Goal: Information Seeking & Learning: Learn about a topic

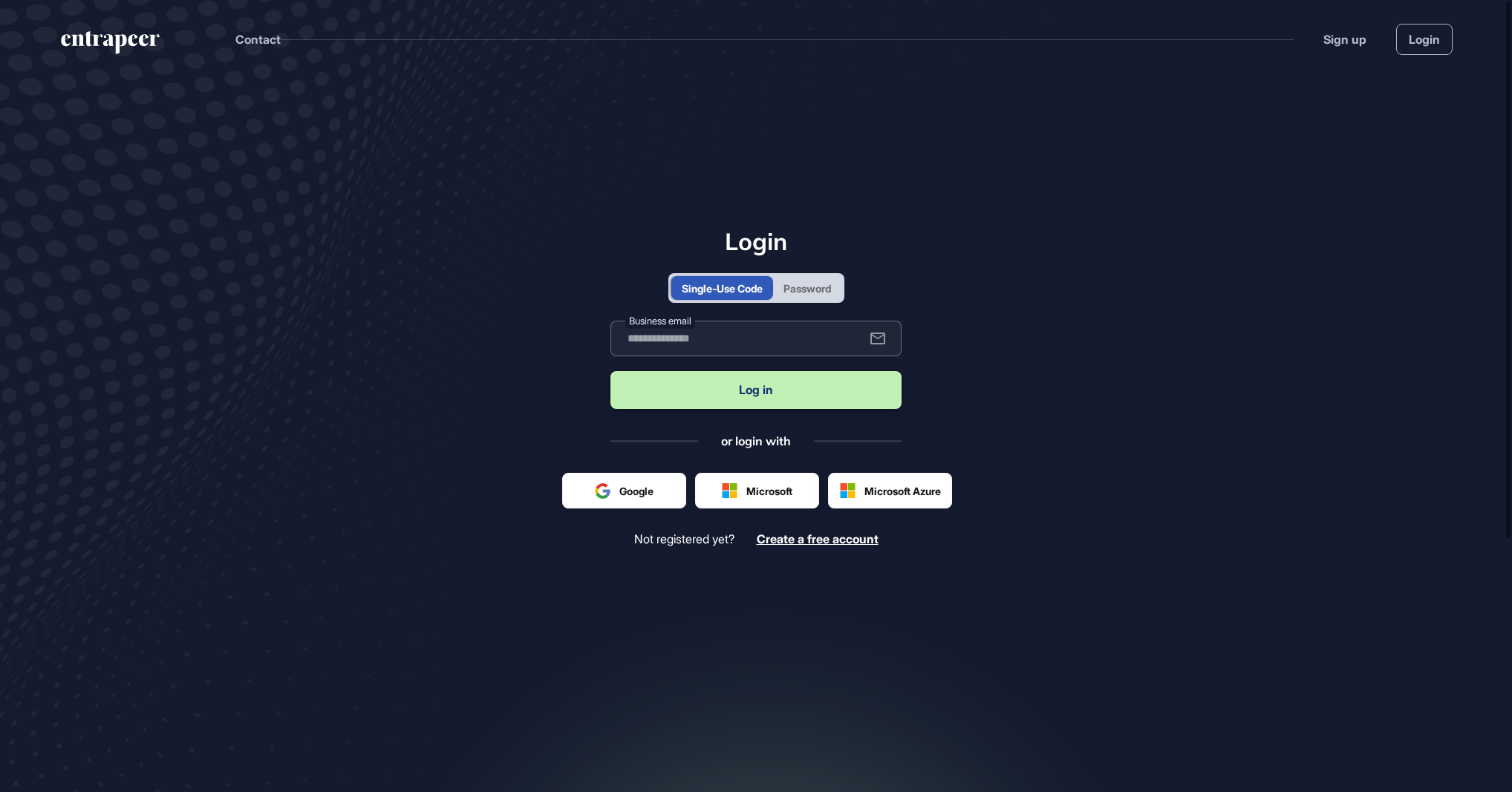
click at [663, 355] on input "text" at bounding box center [756, 339] width 291 height 36
type input "**********"
click at [688, 393] on button "Log in" at bounding box center [756, 390] width 291 height 38
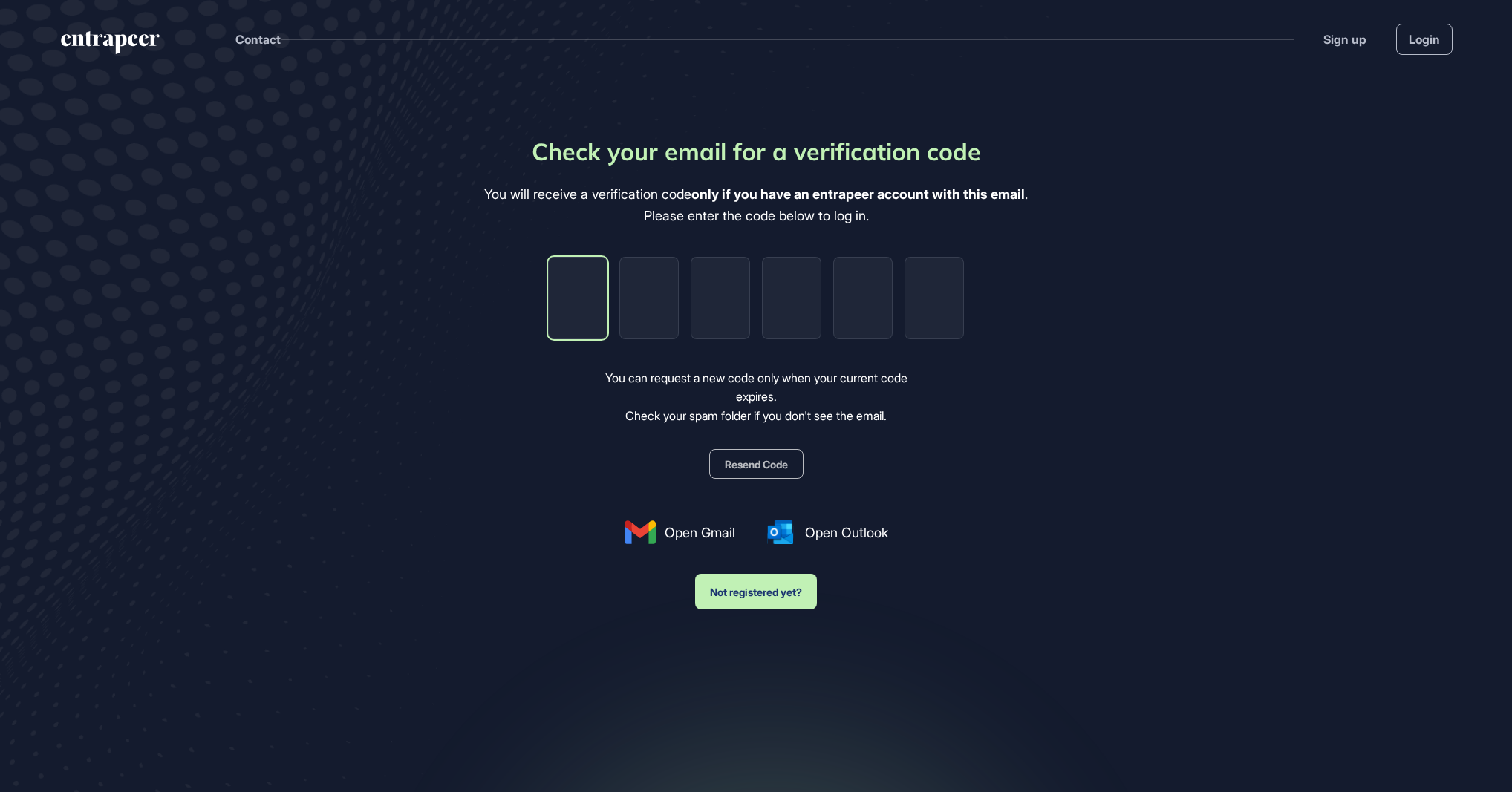
type input "*"
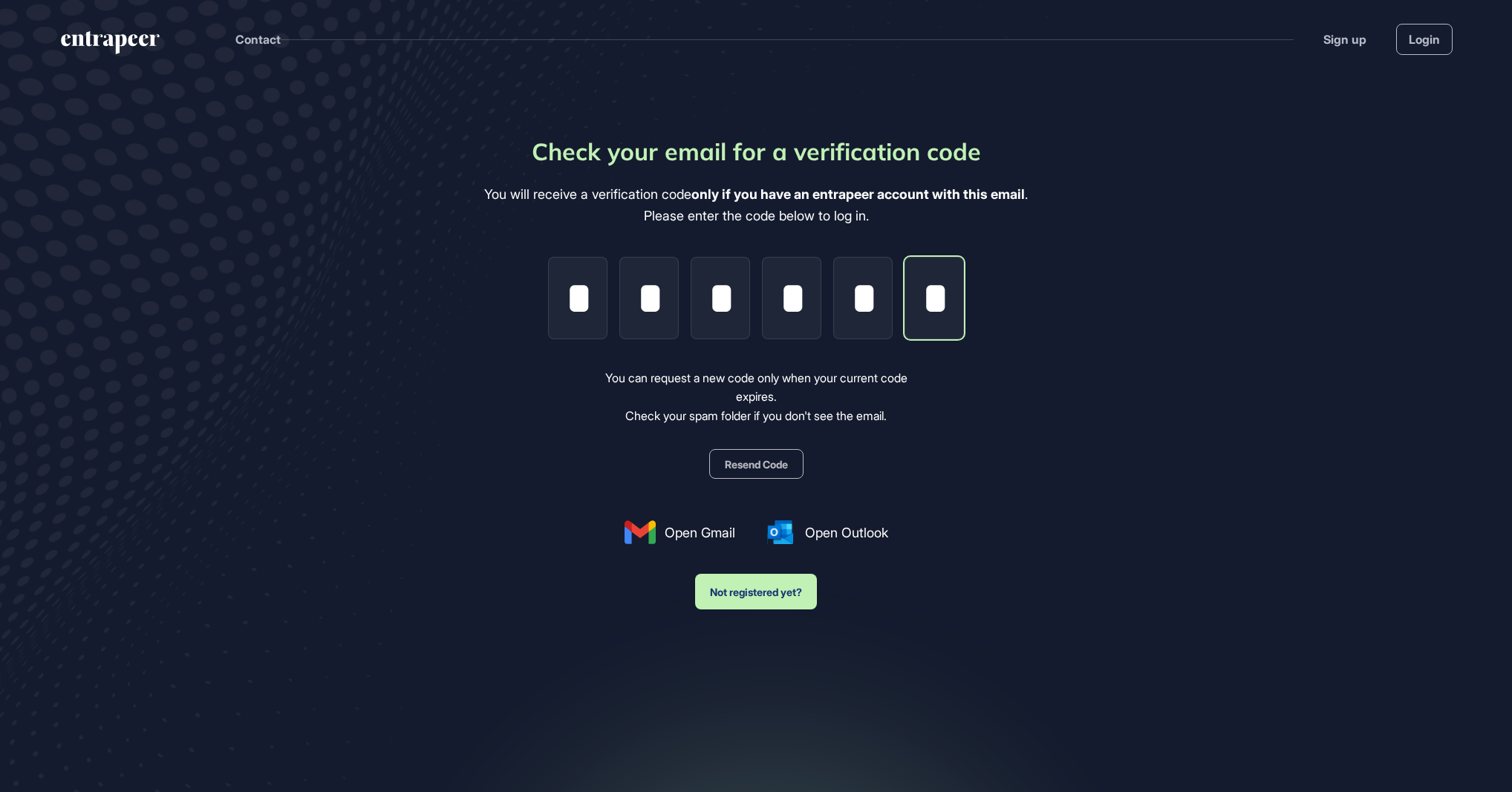
scroll to position [0, 3]
type input "*"
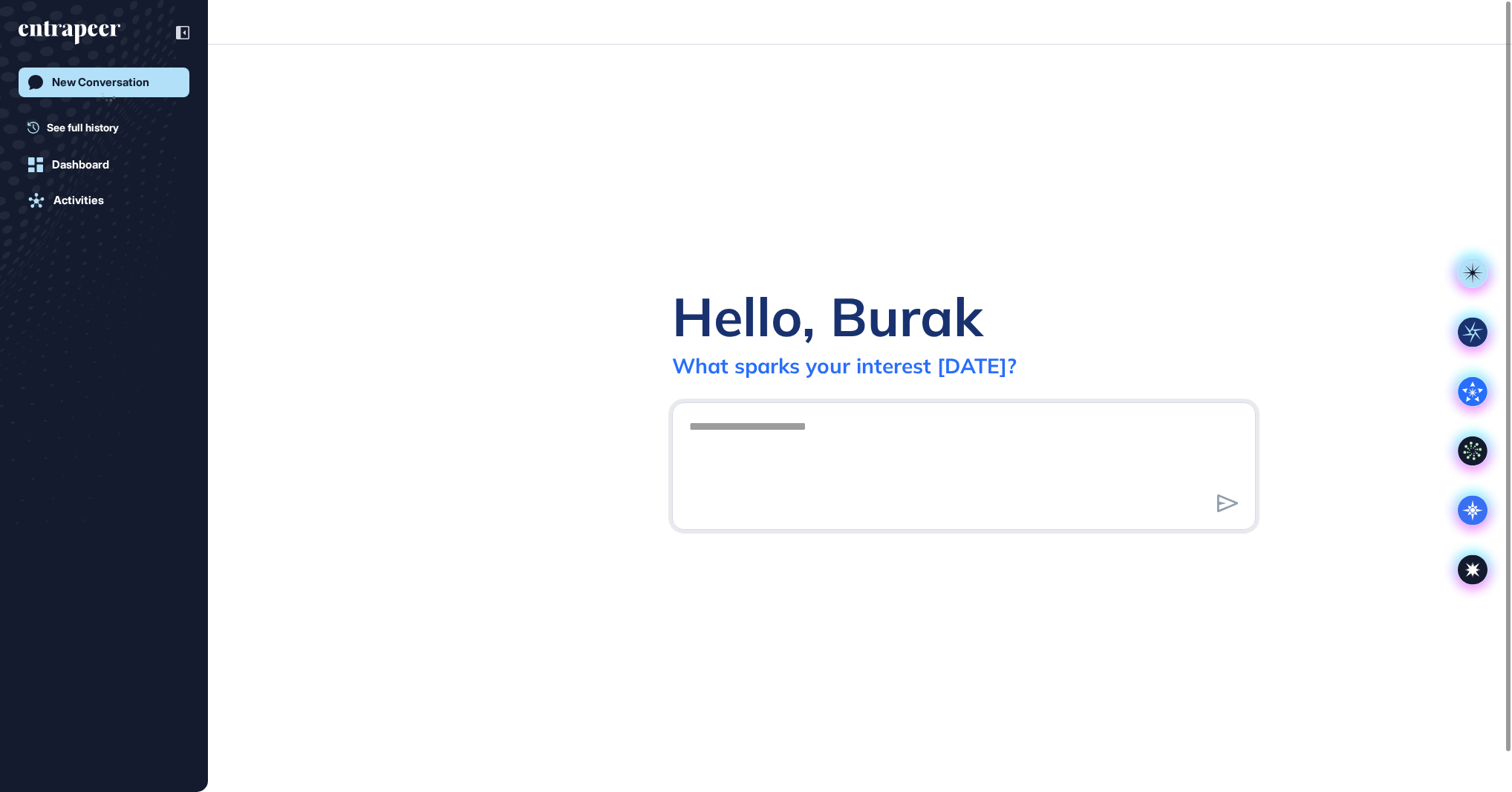
scroll to position [1, 1]
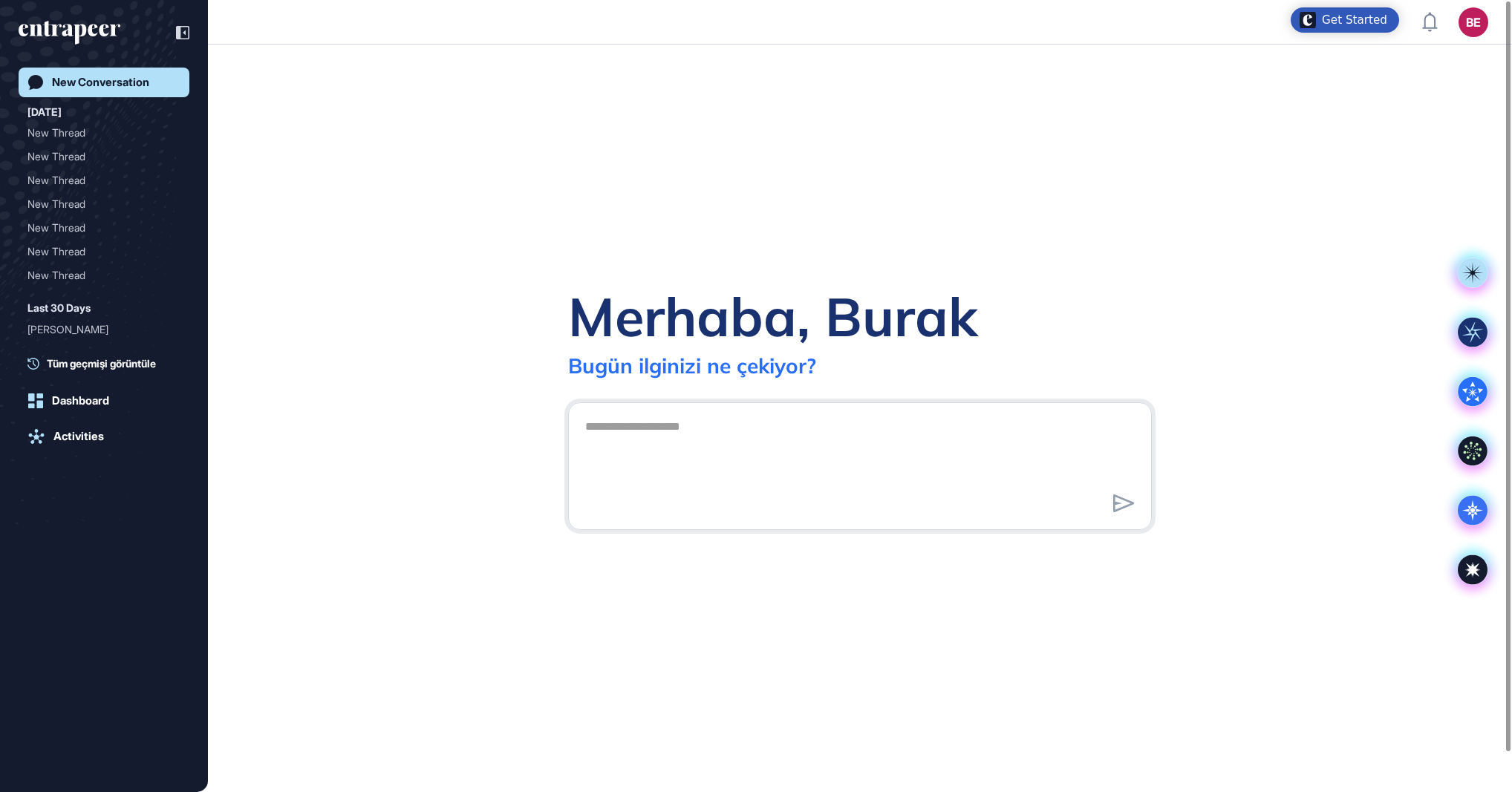
click at [730, 428] on textarea at bounding box center [860, 464] width 567 height 104
type textarea "*******"
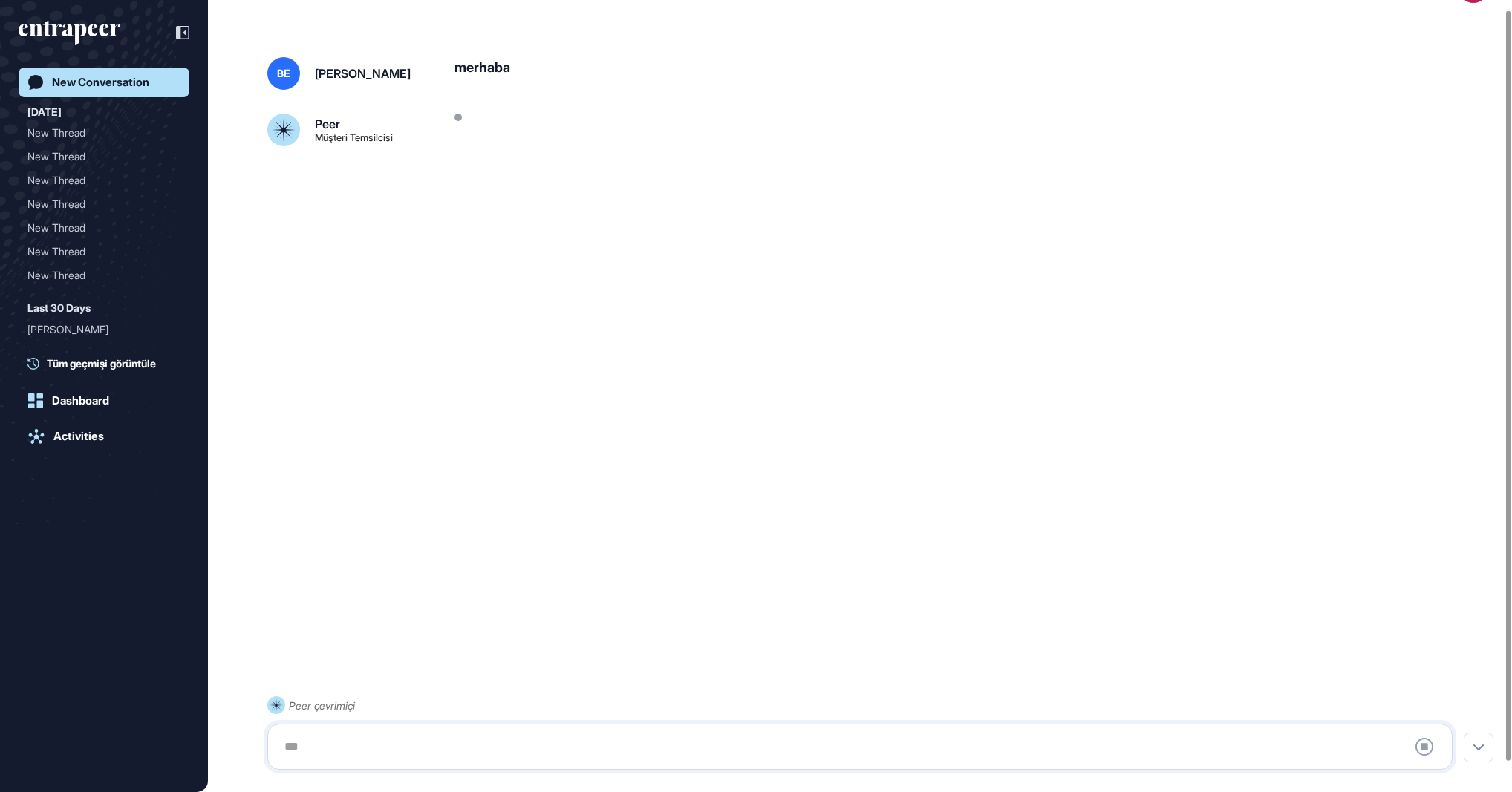
scroll to position [42, 0]
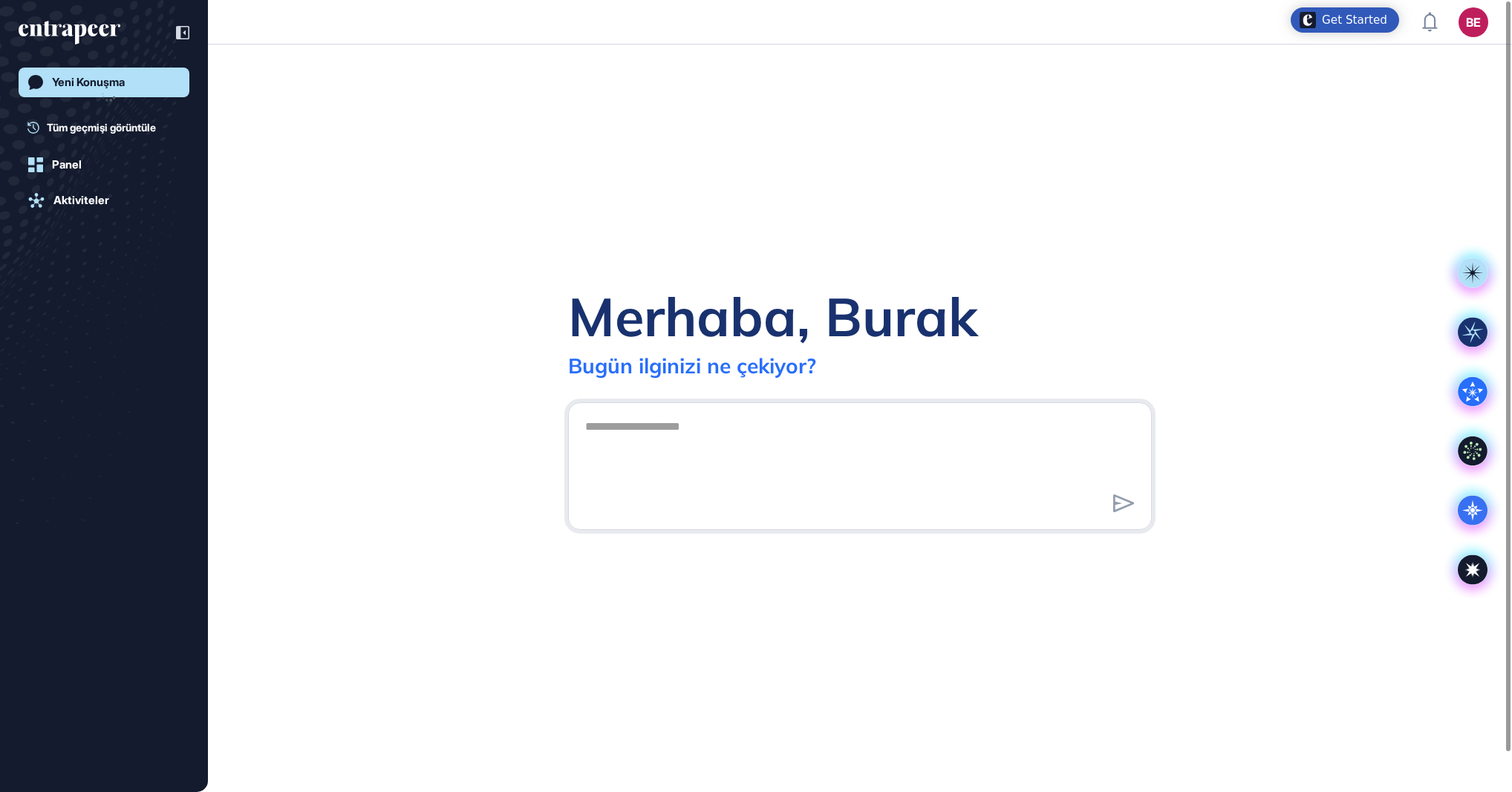
scroll to position [1, 1]
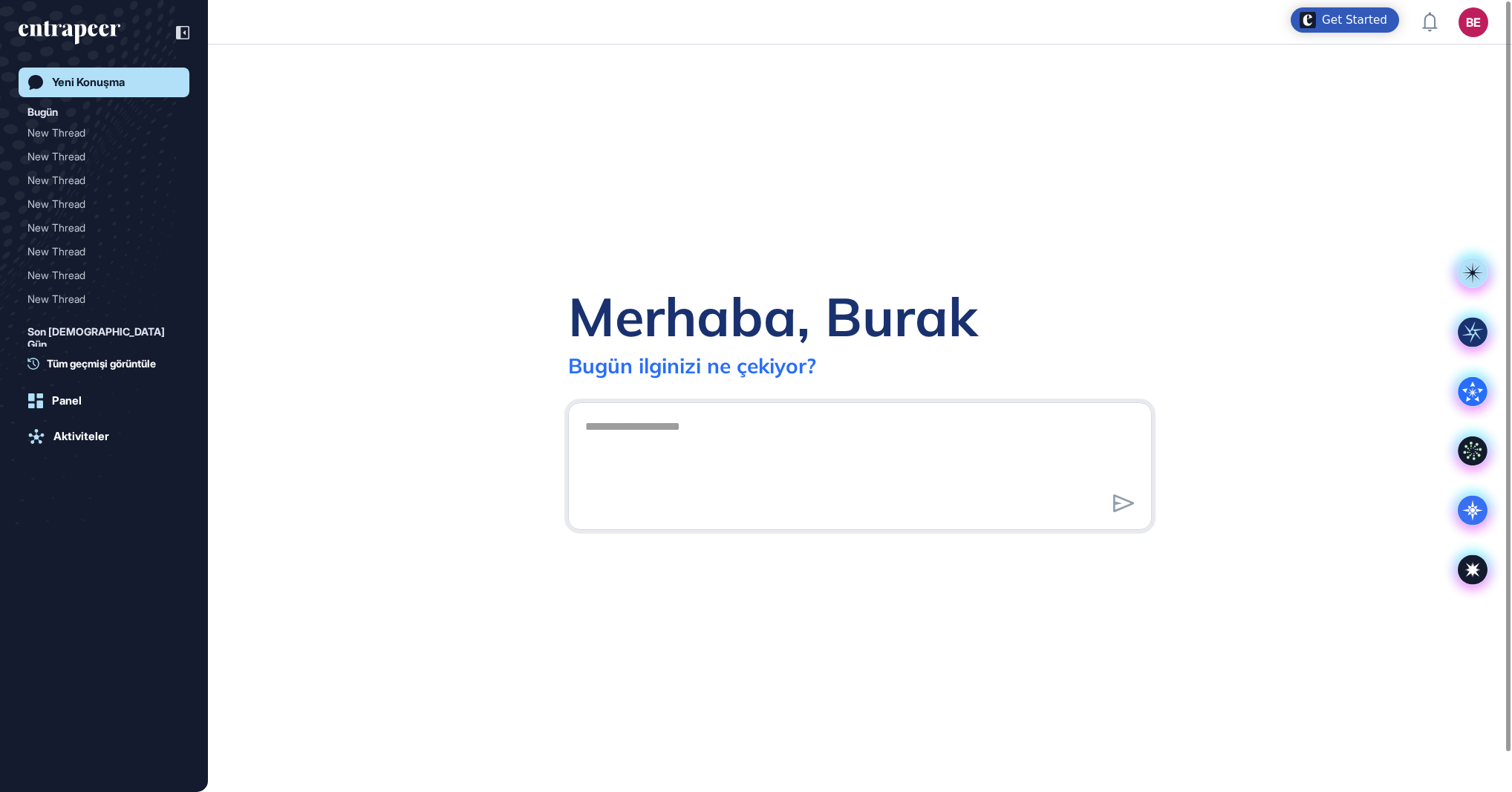
click at [630, 434] on textarea at bounding box center [860, 464] width 567 height 104
type textarea "*******"
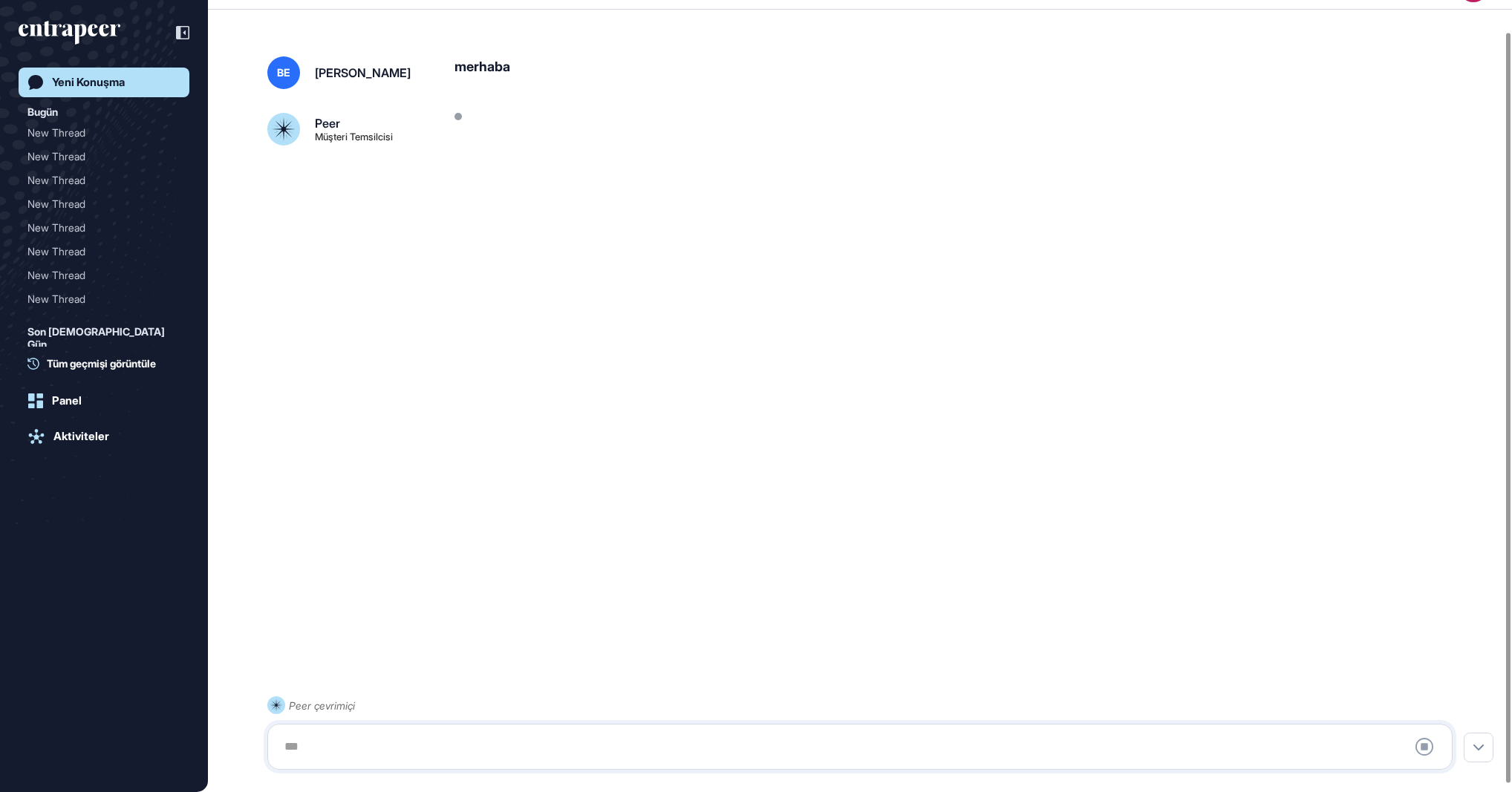
scroll to position [42, 0]
click at [42, 147] on div "New Thread" at bounding box center [98, 157] width 141 height 24
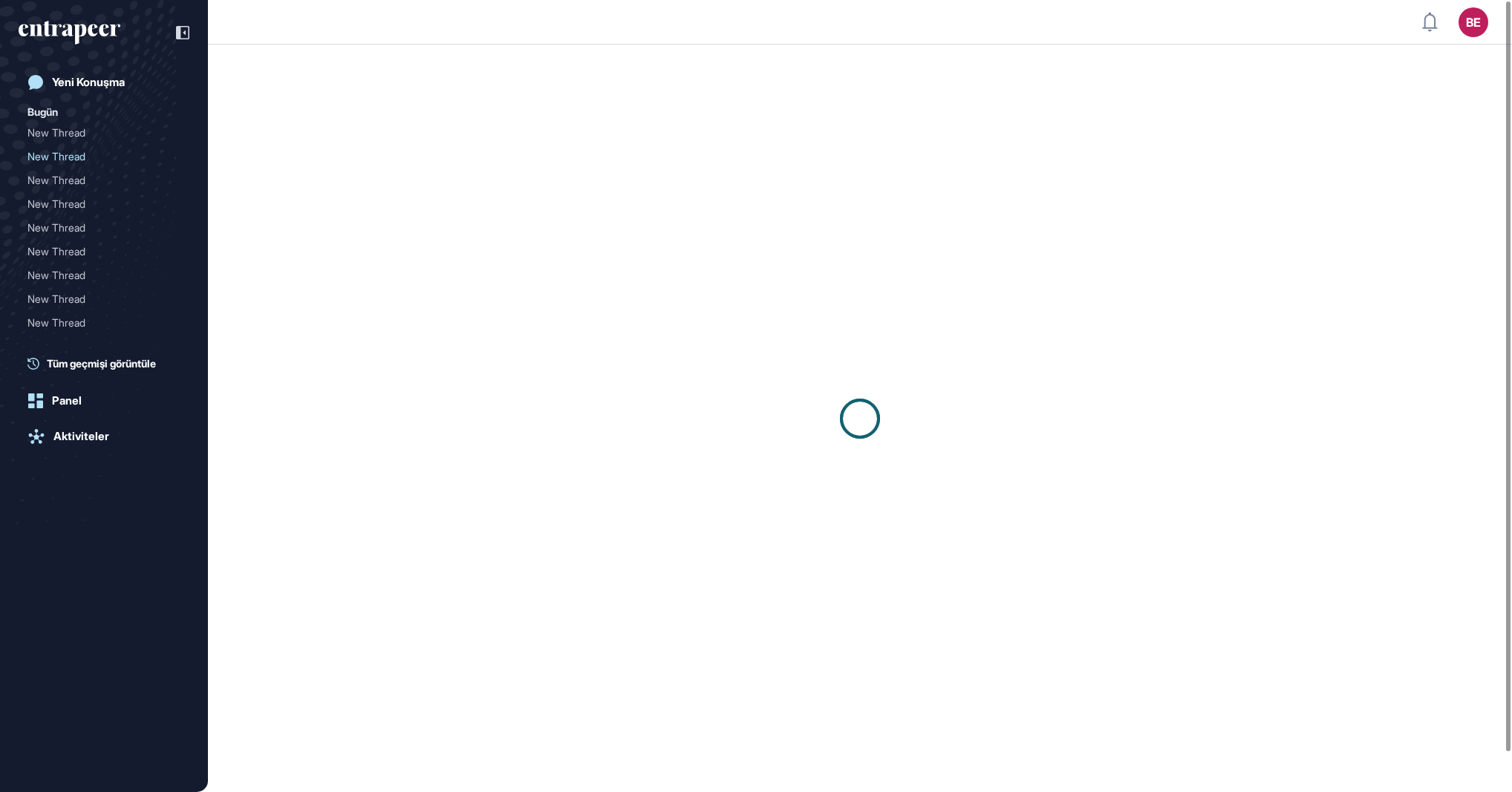
click at [72, 109] on div "Bugün New Thread New Thread New Thread New Thread New Thread New Thread New Thr…" at bounding box center [108, 219] width 162 height 232
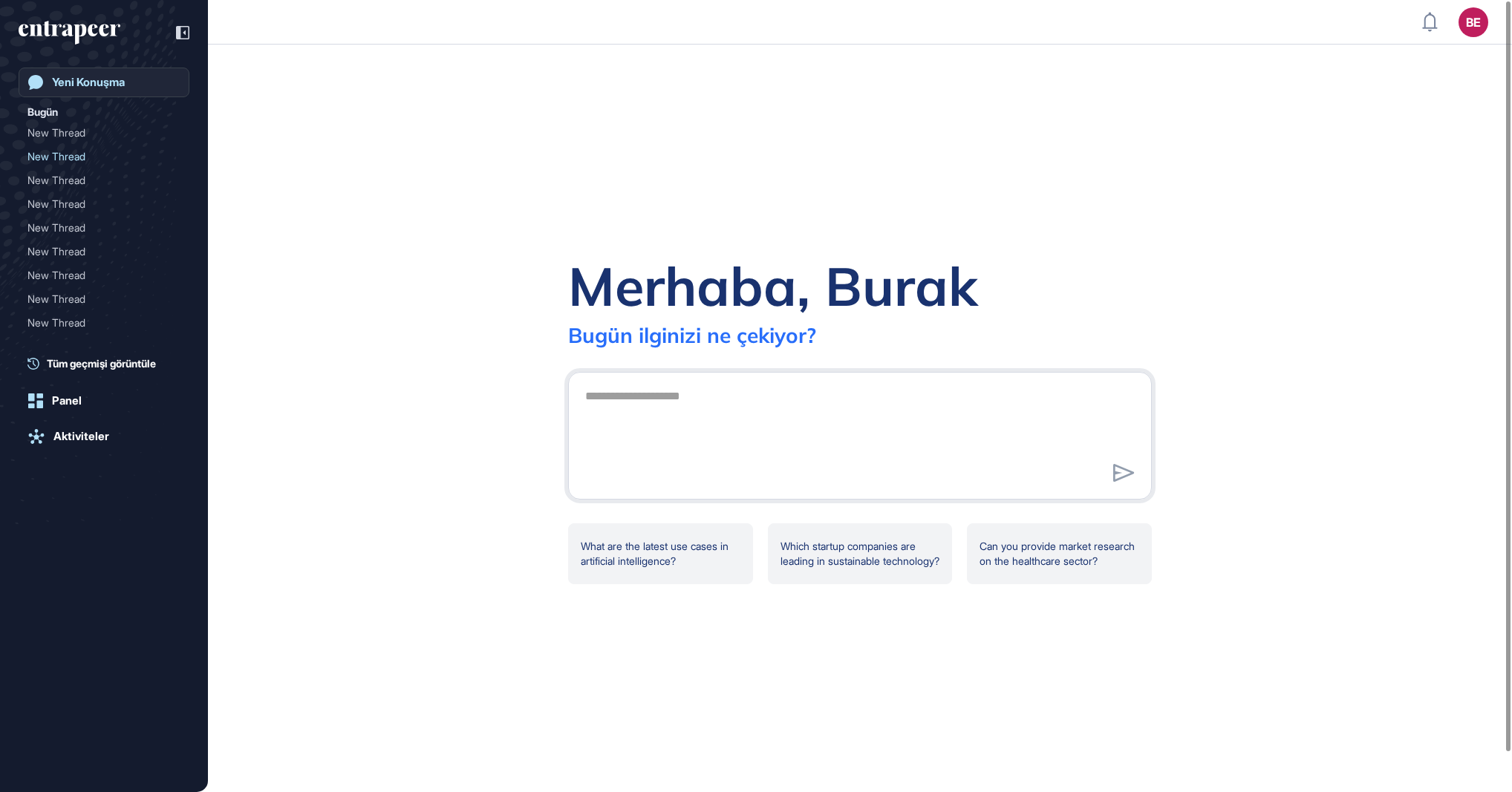
click at [79, 90] on link "Yeni Konuşma" at bounding box center [104, 82] width 171 height 30
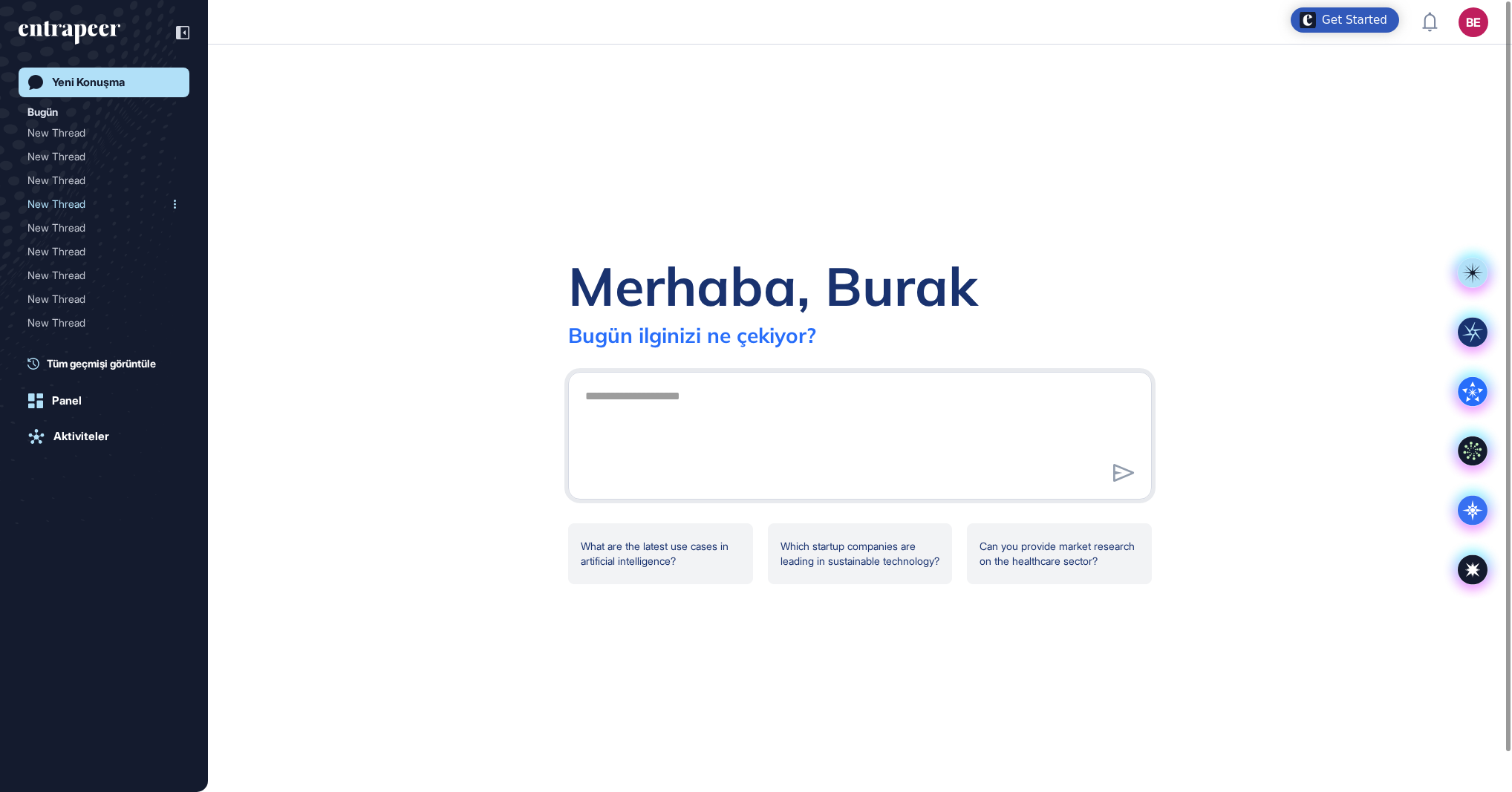
click at [61, 213] on div "New Thread" at bounding box center [98, 204] width 141 height 24
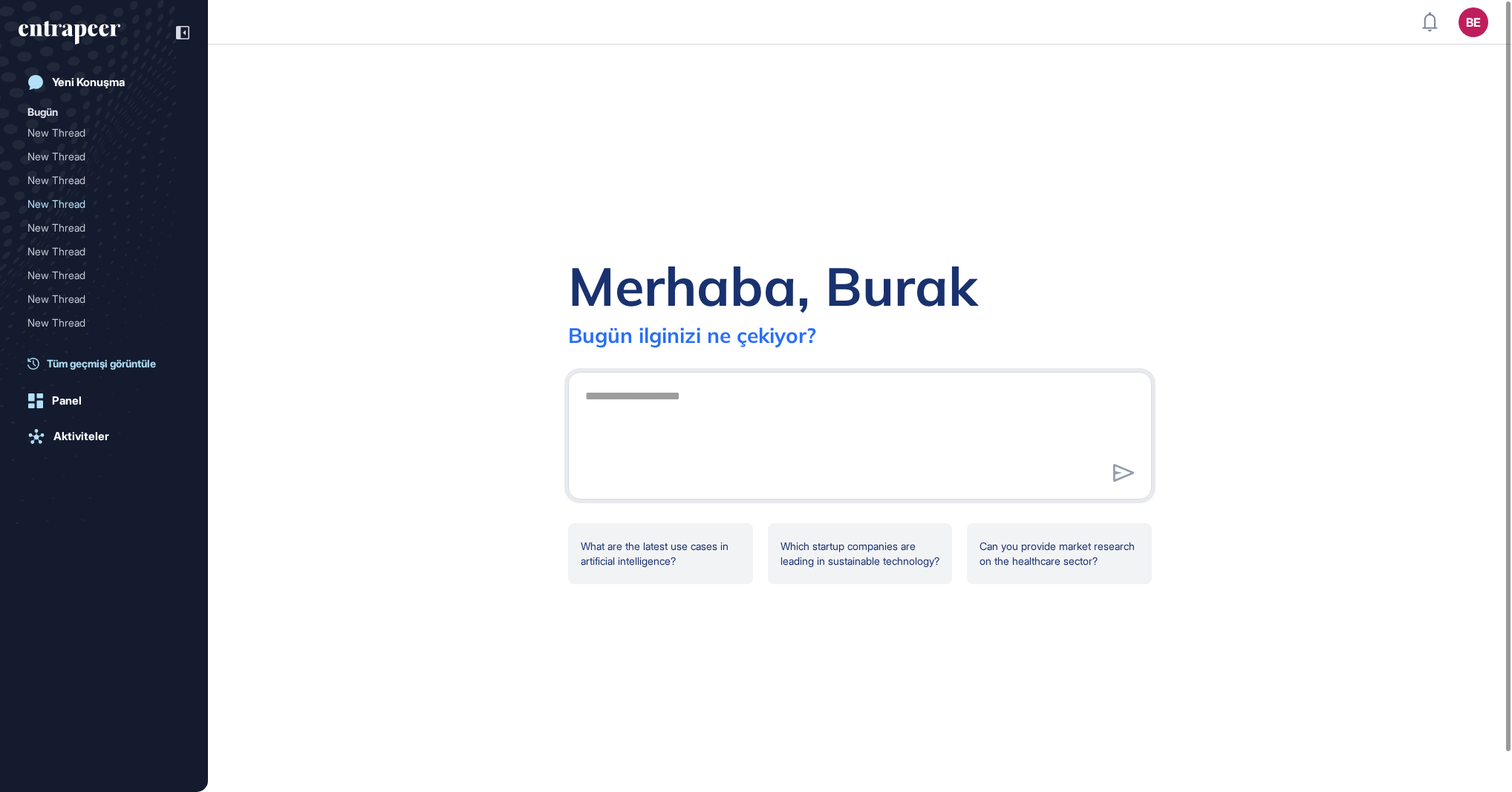
click at [97, 356] on span "Tüm geçmişi görüntüle" at bounding box center [102, 363] width 109 height 16
click at [77, 405] on div "Yeni Konuşma Bugün New Thread New Thread New Thread New Thread New Thread New T…" at bounding box center [104, 411] width 171 height 687
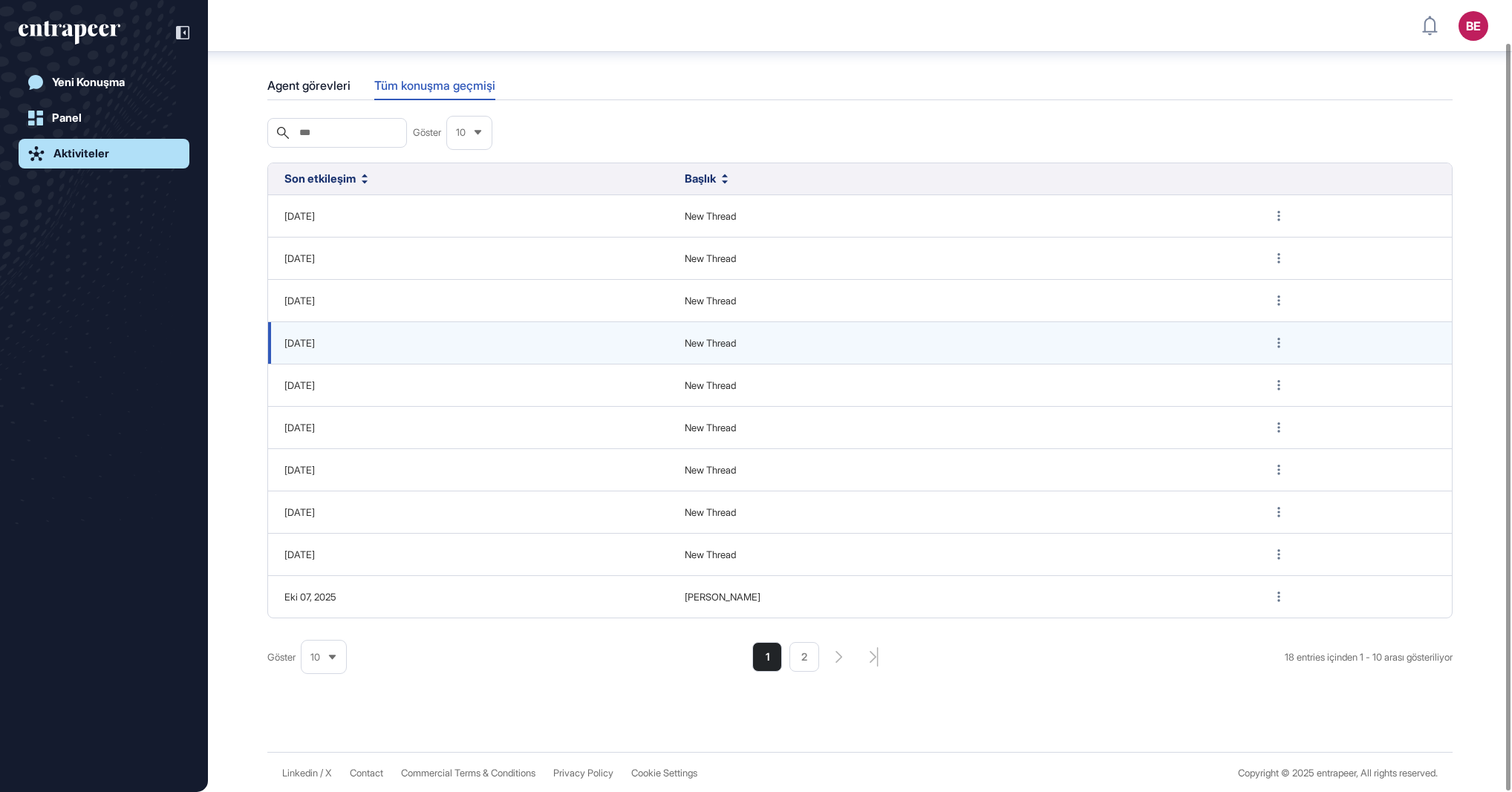
scroll to position [49, 0]
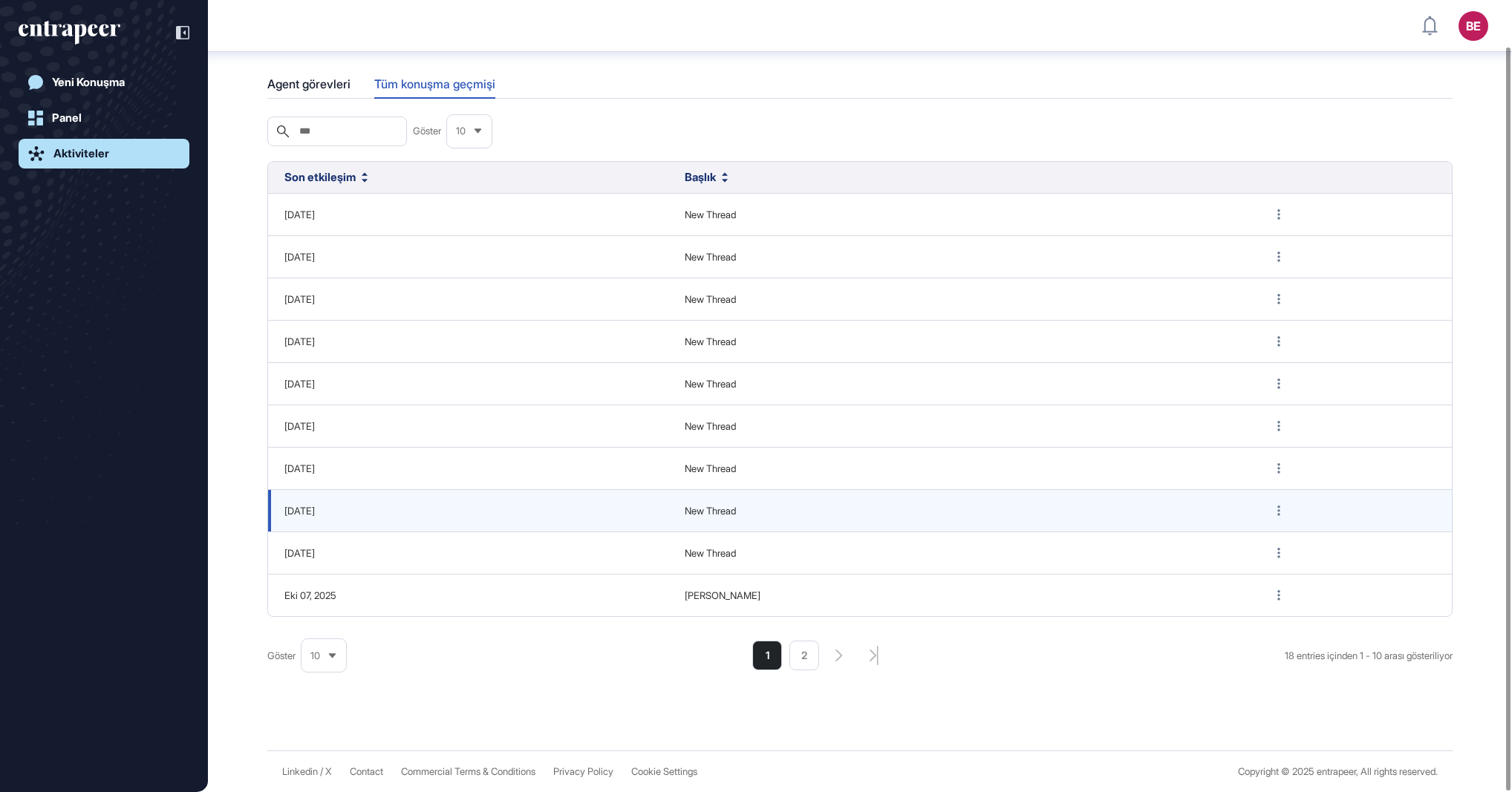
click at [361, 523] on td "[DATE]" at bounding box center [468, 511] width 400 height 43
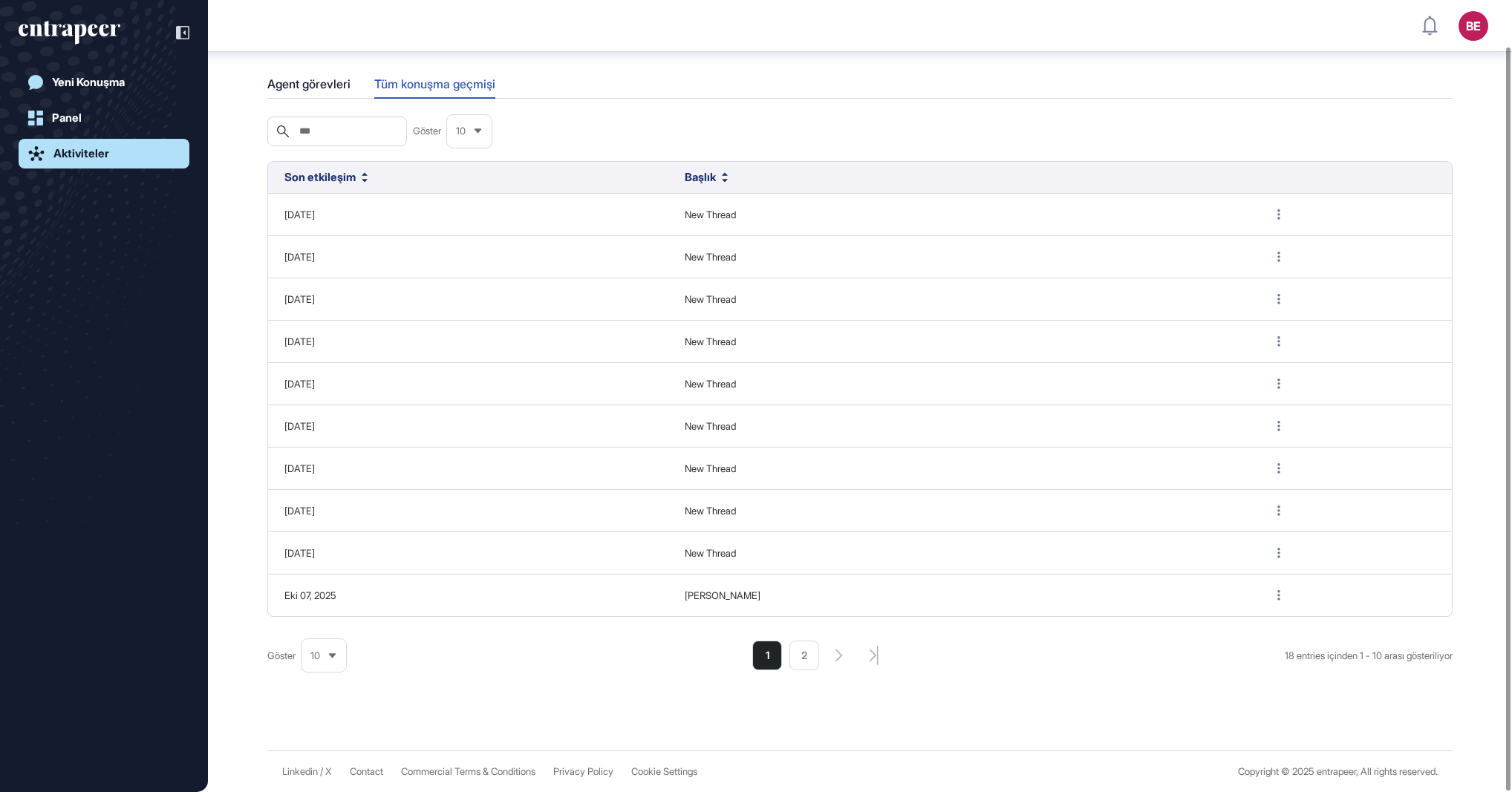
click at [65, 64] on div "Yeni Konuşma Panel Aktiviteler" at bounding box center [104, 387] width 171 height 737
click at [65, 80] on div "Yeni Konuşma" at bounding box center [88, 82] width 73 height 13
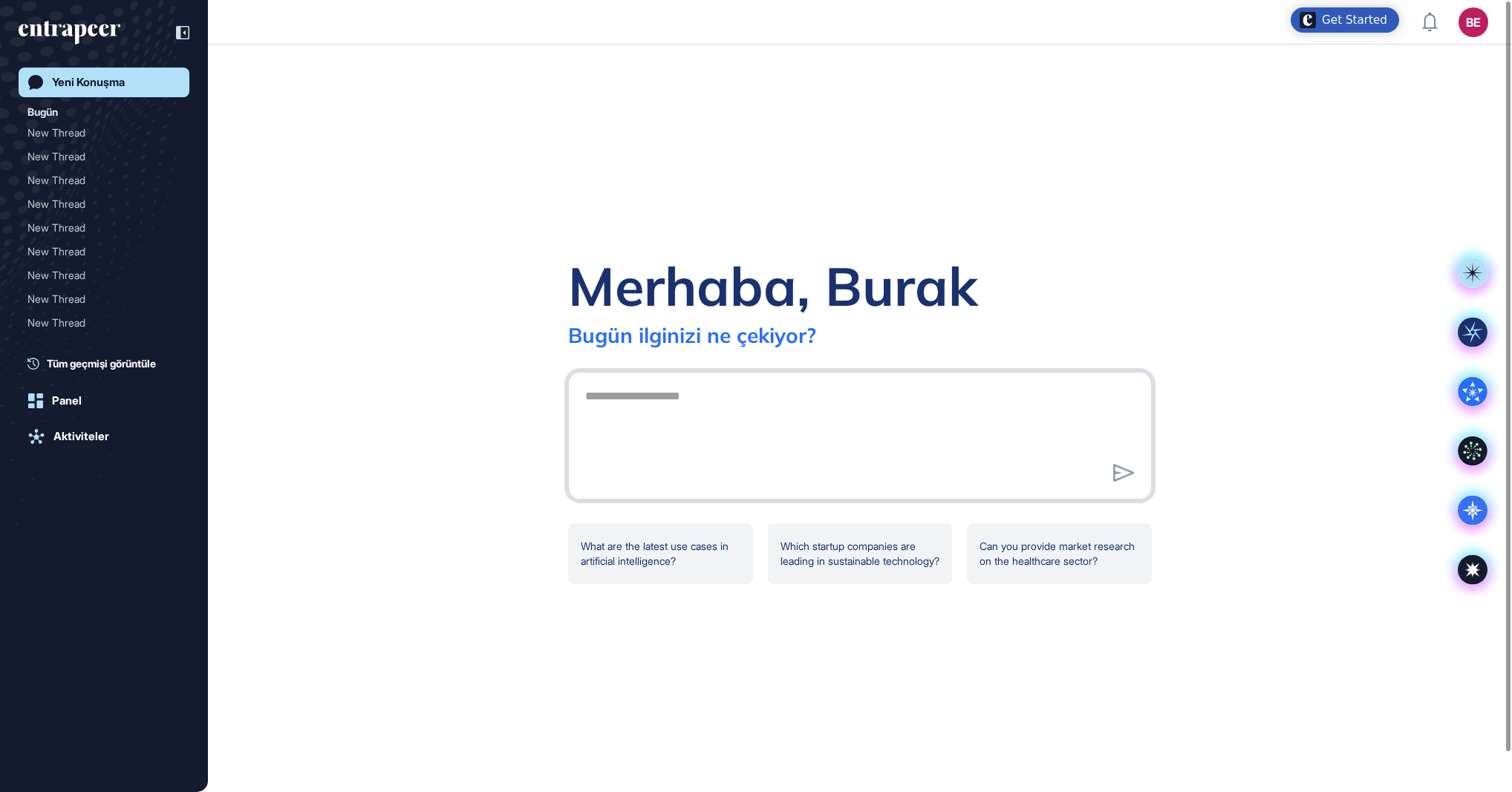
click at [653, 420] on textarea at bounding box center [860, 433] width 567 height 104
click at [686, 541] on div "What are the latest use cases in artificial intelligence?" at bounding box center [660, 553] width 185 height 61
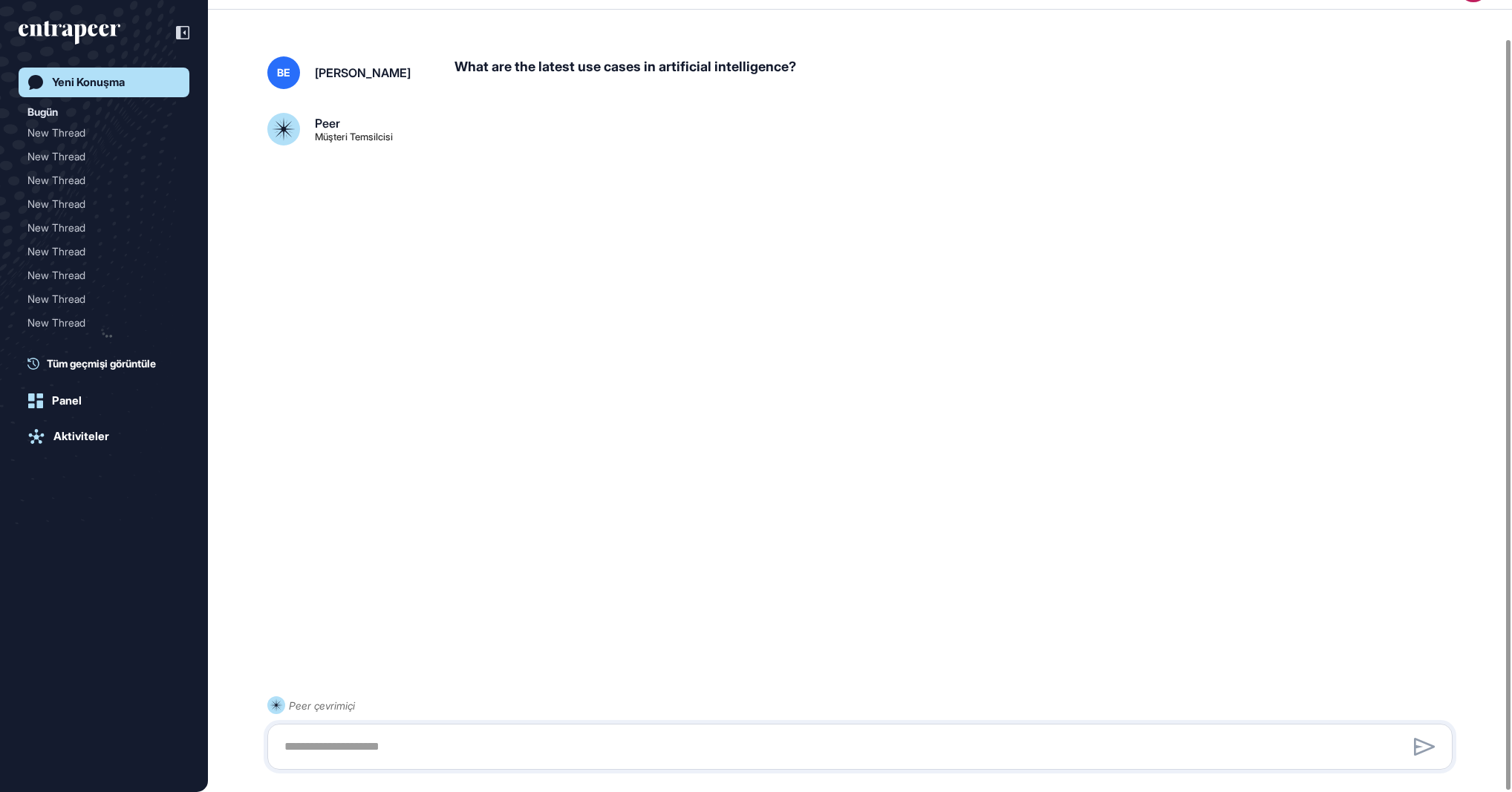
scroll to position [42, 0]
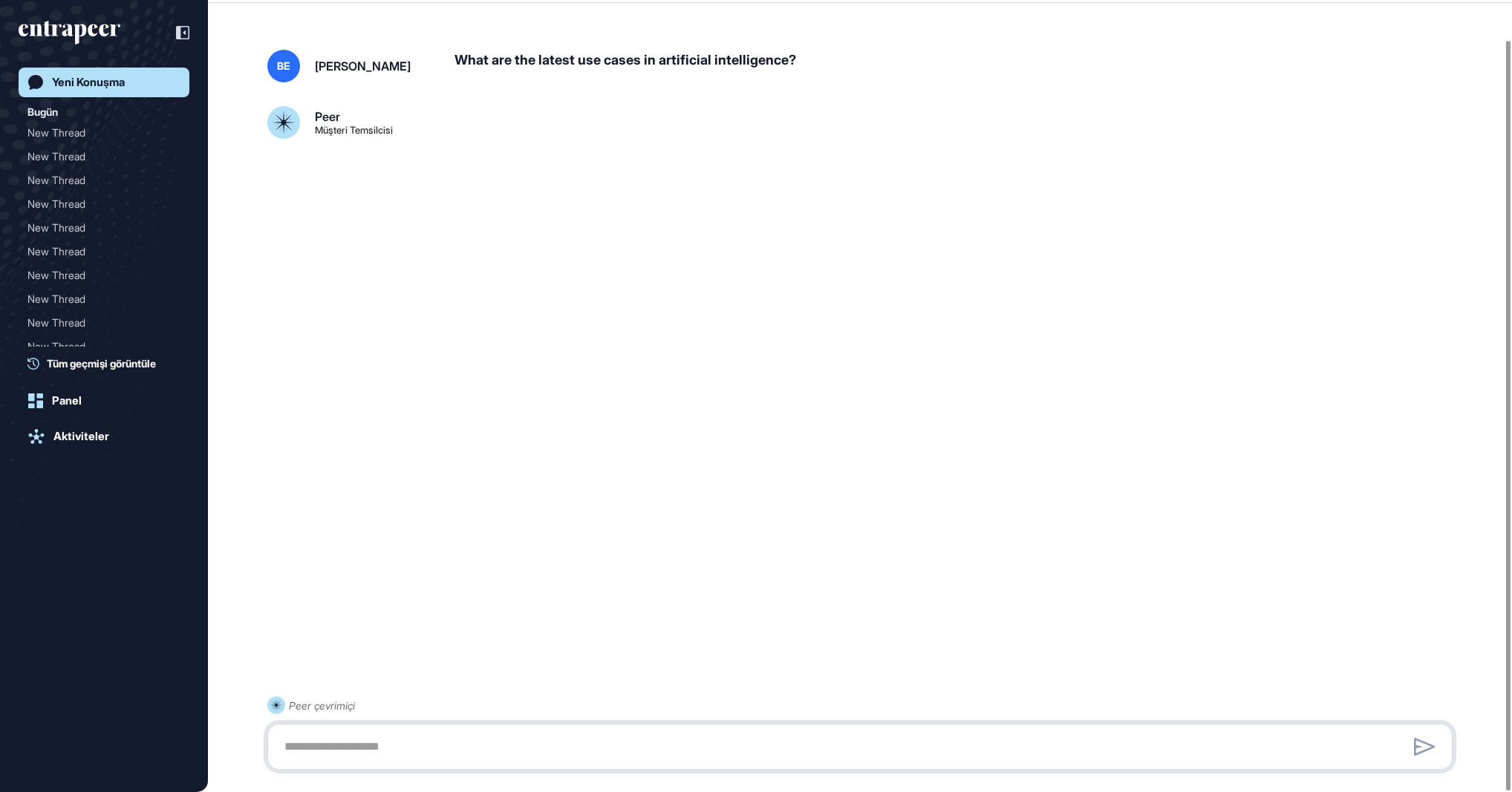
click at [367, 732] on textarea at bounding box center [860, 747] width 1169 height 30
click at [1045, 141] on div "BE [PERSON_NAME] What are the latest use cases in artificial intelligence? Peer…" at bounding box center [860, 376] width 1304 height 713
click at [292, 725] on div at bounding box center [860, 747] width 1185 height 46
click at [293, 744] on textarea at bounding box center [860, 747] width 1169 height 30
click at [73, 443] on div "Aktiviteler" at bounding box center [81, 437] width 55 height 13
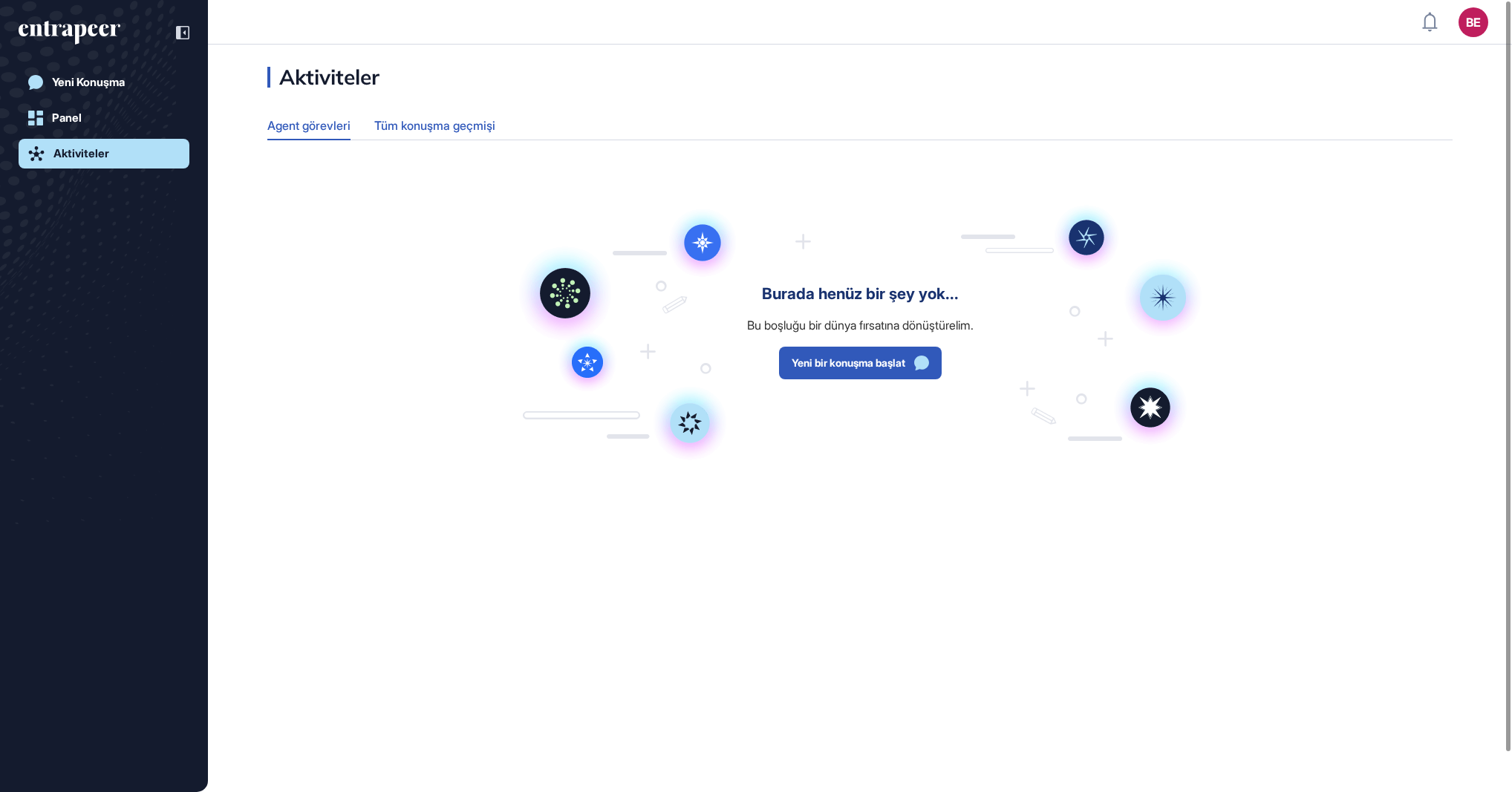
click at [412, 131] on div "Tüm konuşma geçmişi" at bounding box center [435, 126] width 121 height 29
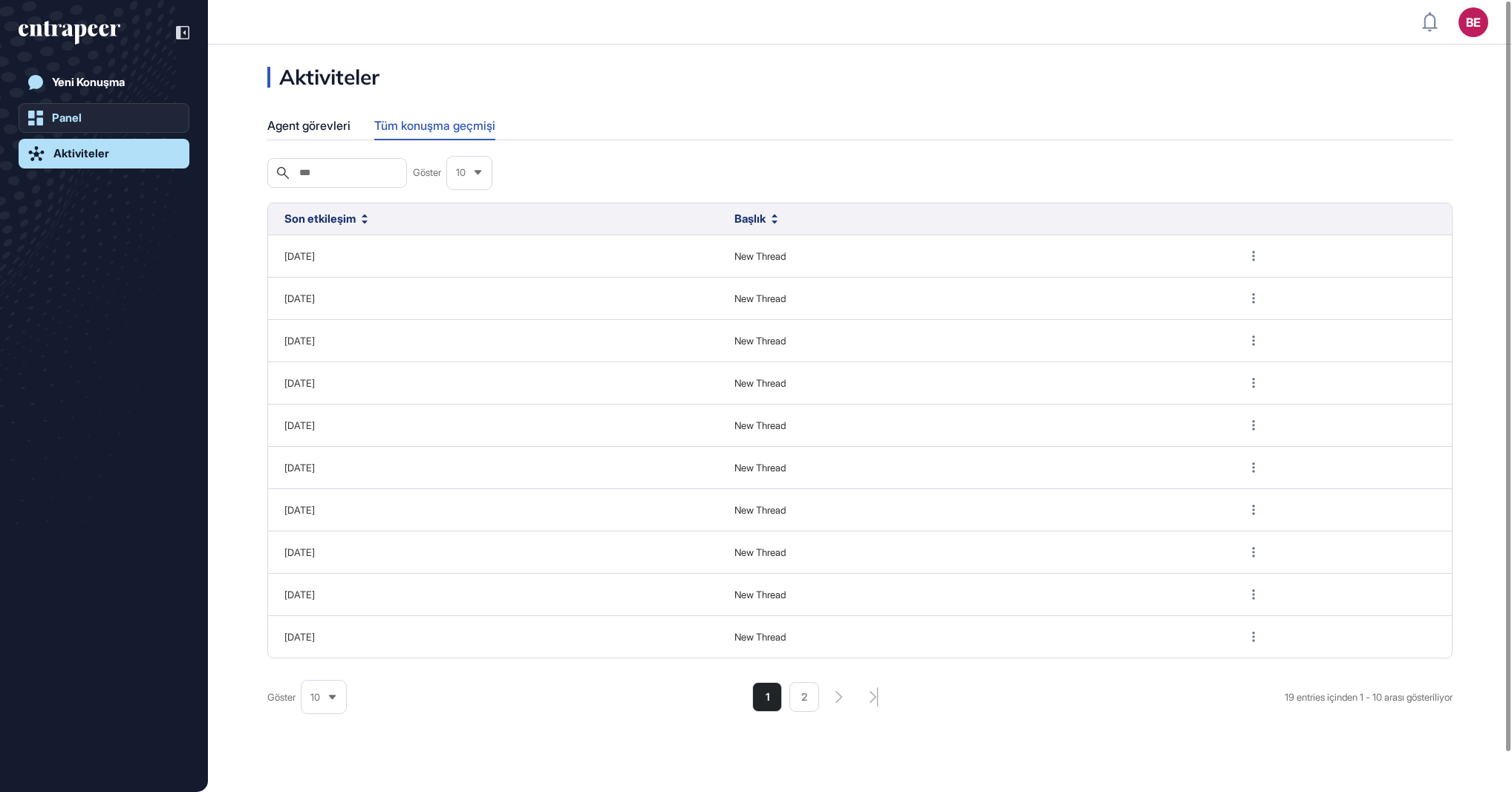
click at [89, 117] on link "Panel" at bounding box center [104, 118] width 171 height 30
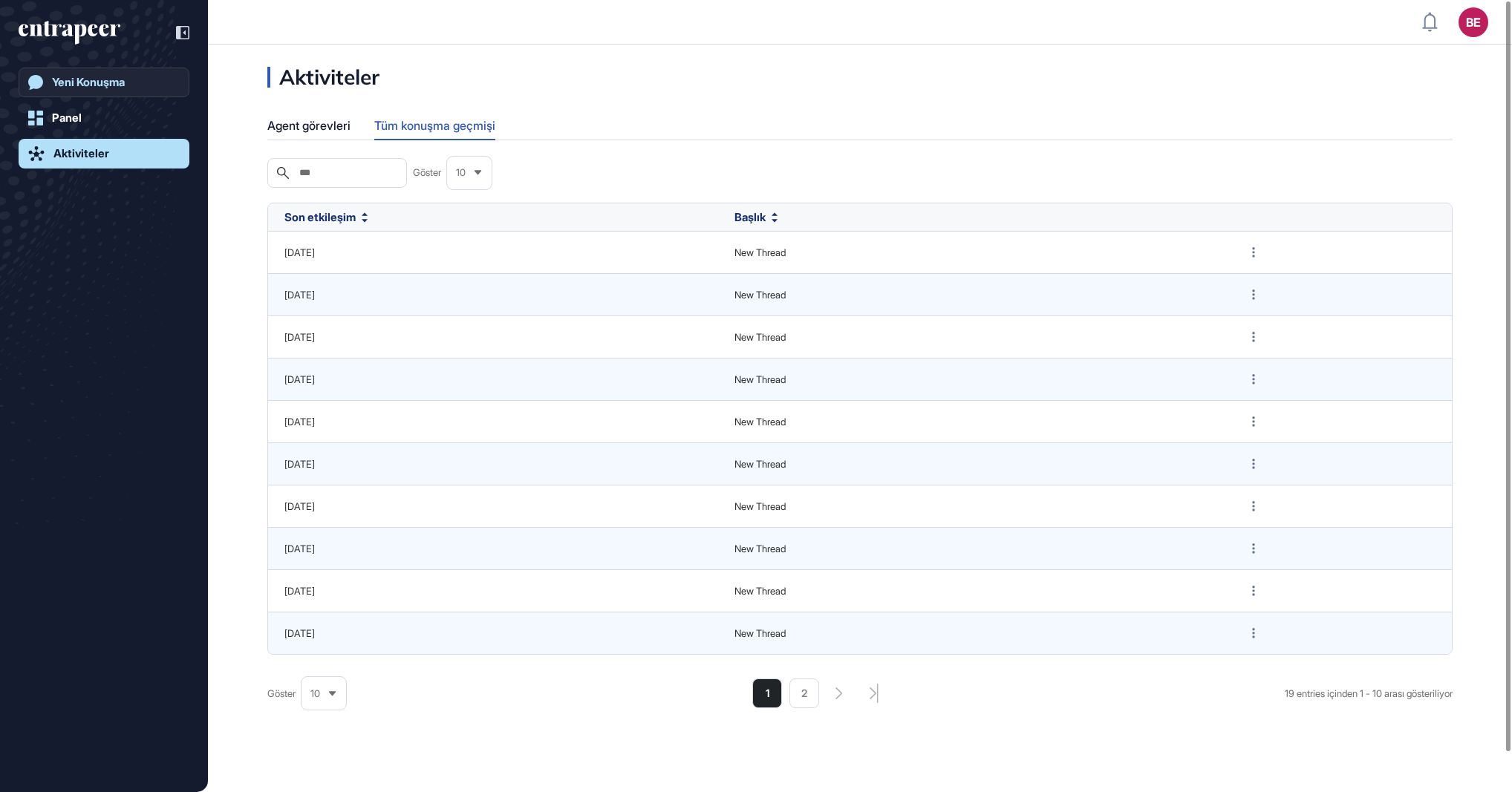
click at [89, 77] on div "Yeni Konuşma" at bounding box center [88, 82] width 73 height 13
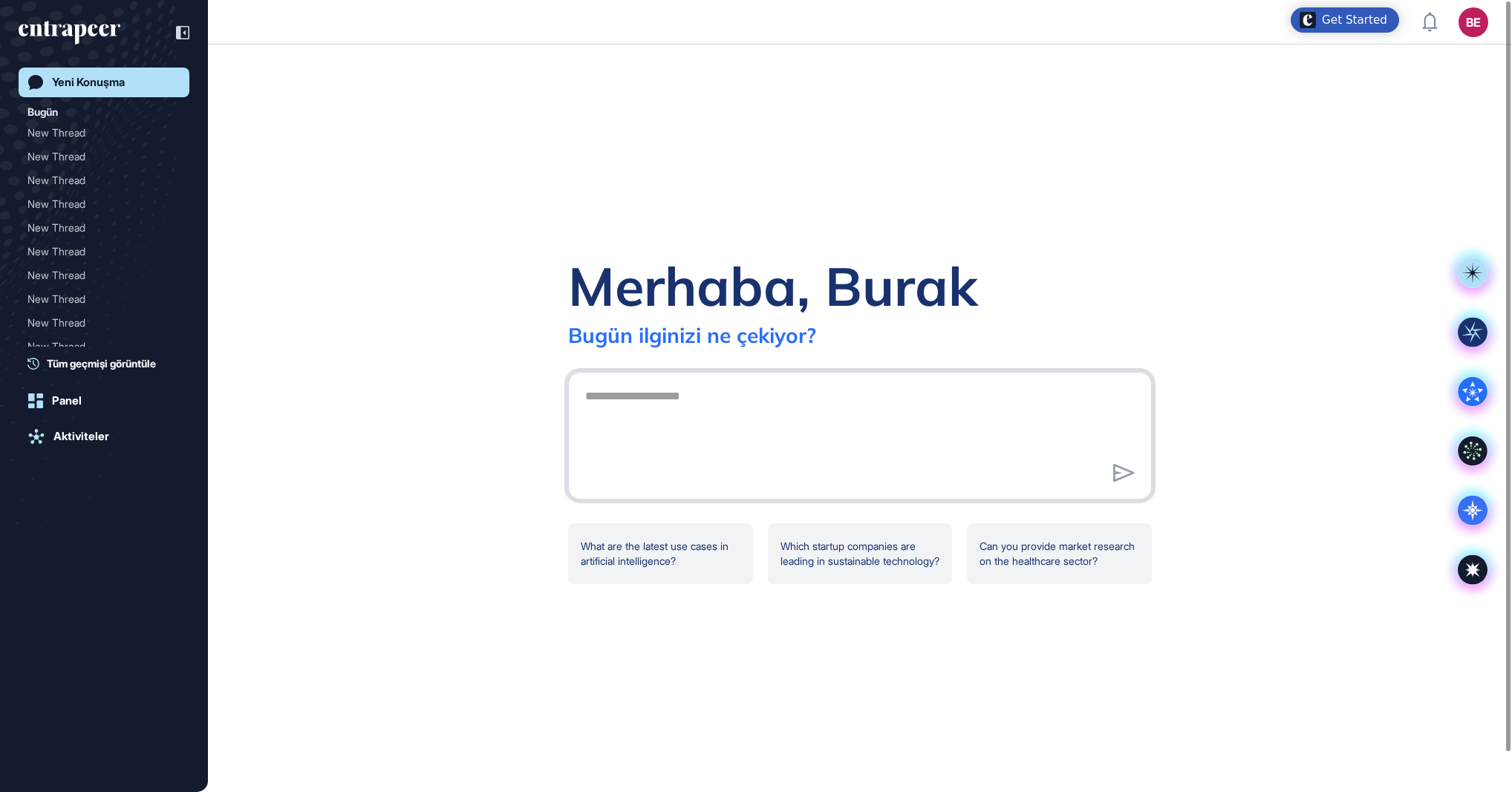
click at [636, 432] on textarea at bounding box center [860, 433] width 567 height 104
click at [709, 561] on div "What are the latest use cases in artificial intelligence?" at bounding box center [660, 553] width 185 height 61
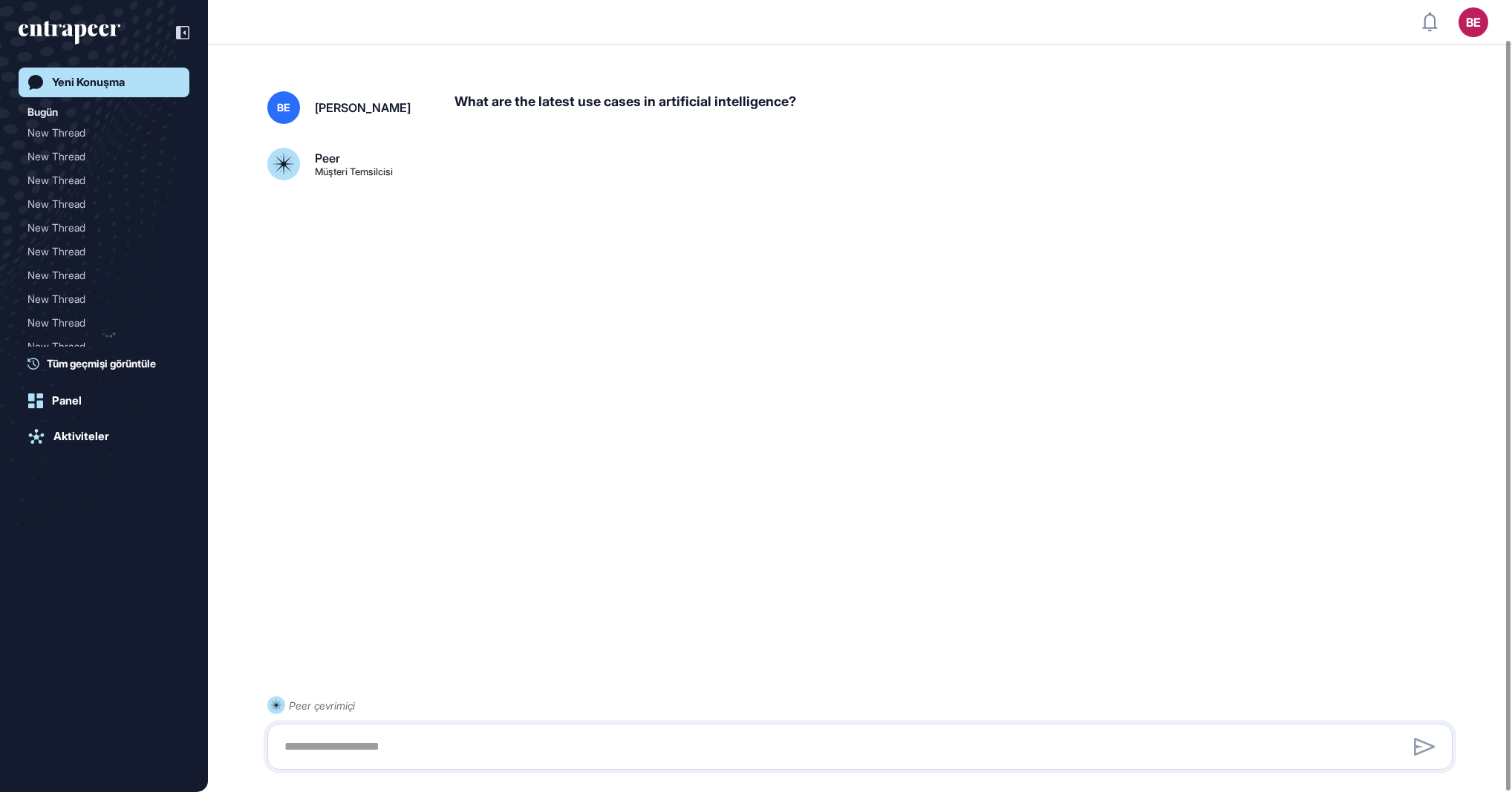
scroll to position [42, 0]
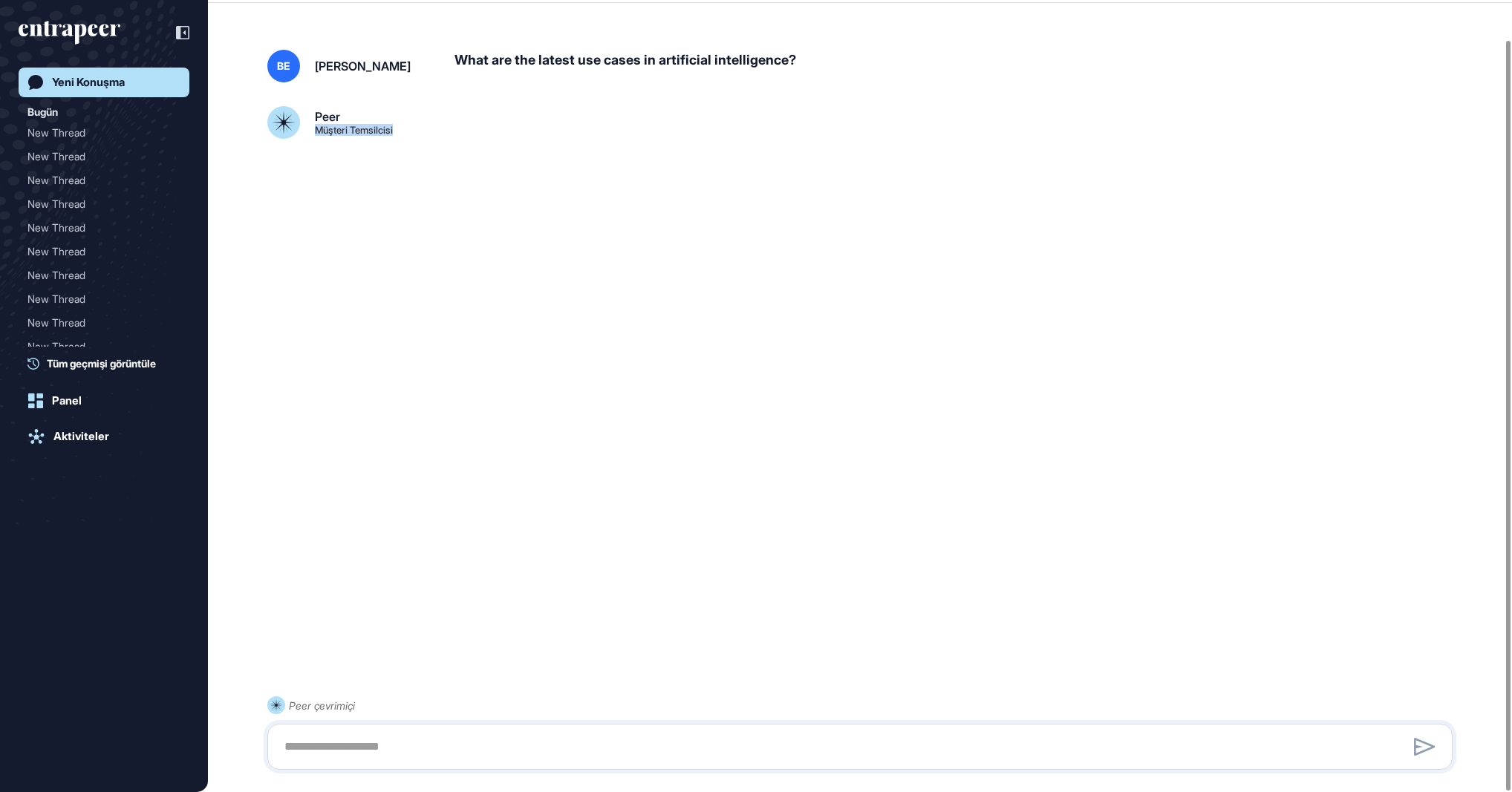
drag, startPoint x: 313, startPoint y: 128, endPoint x: 426, endPoint y: 141, distance: 113.7
click at [426, 141] on div "BE [PERSON_NAME] What are the latest use cases in artificial intelligence? Peer…" at bounding box center [860, 376] width 1304 height 713
click at [432, 163] on div at bounding box center [860, 191] width 1185 height 59
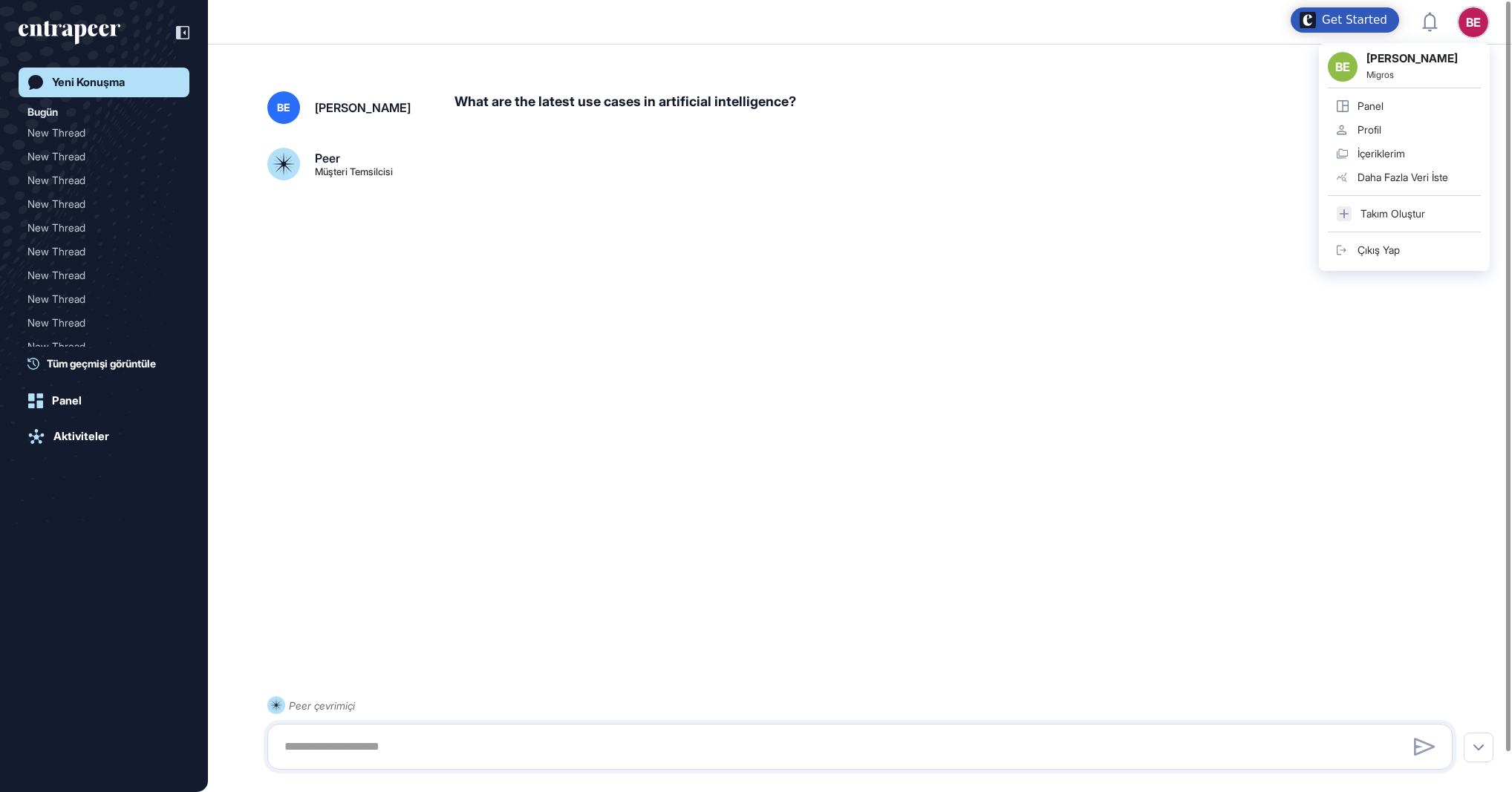
click at [1480, 19] on div "BE" at bounding box center [1473, 22] width 30 height 30
click at [1415, 249] on link "Çıkış Yap" at bounding box center [1404, 251] width 153 height 24
